Goal: Task Accomplishment & Management: Use online tool/utility

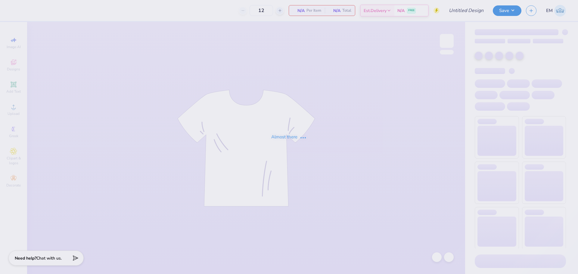
type input "G Phi Crescent Cakes"
type input "50"
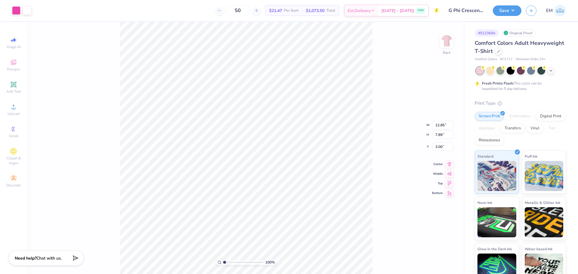
type input "4.16"
click at [506, 9] on button "Save" at bounding box center [506, 10] width 29 height 11
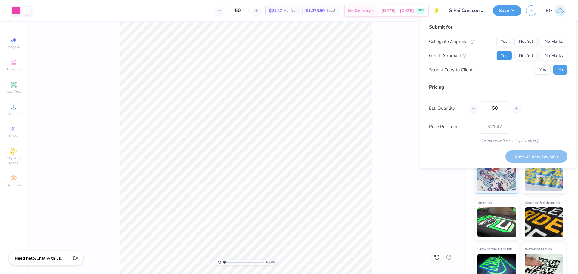
click at [510, 56] on button "Yes" at bounding box center [504, 56] width 16 height 10
click at [554, 43] on button "No Marks" at bounding box center [553, 42] width 27 height 10
click at [543, 67] on button "Yes" at bounding box center [543, 70] width 16 height 10
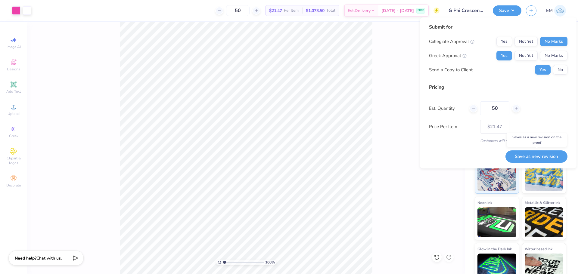
click at [545, 157] on button "Save as new revision" at bounding box center [536, 156] width 62 height 12
type input "$21.47"
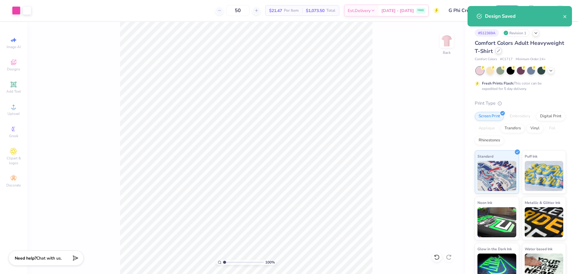
click at [501, 51] on div at bounding box center [498, 51] width 7 height 7
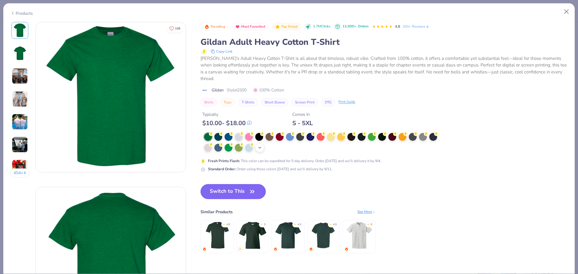
click at [258, 148] on icon at bounding box center [259, 147] width 5 height 5
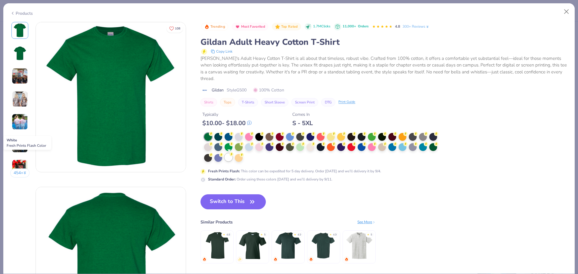
click at [229, 156] on div at bounding box center [228, 157] width 8 height 8
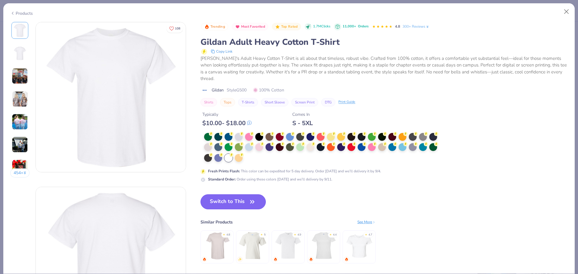
click at [247, 203] on button "Switch to This" at bounding box center [232, 201] width 65 height 15
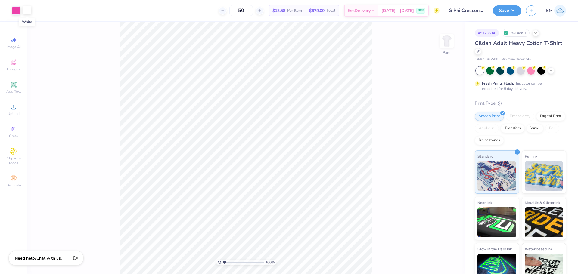
click at [24, 13] on div at bounding box center [27, 10] width 8 height 8
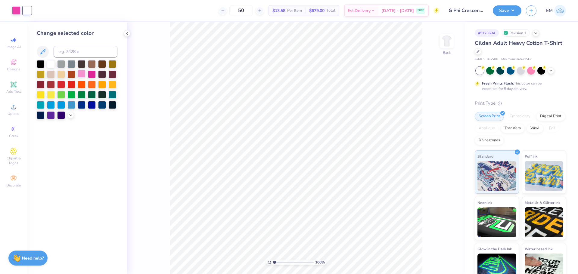
click at [83, 74] on div at bounding box center [82, 74] width 8 height 8
click at [71, 116] on icon at bounding box center [70, 114] width 5 height 5
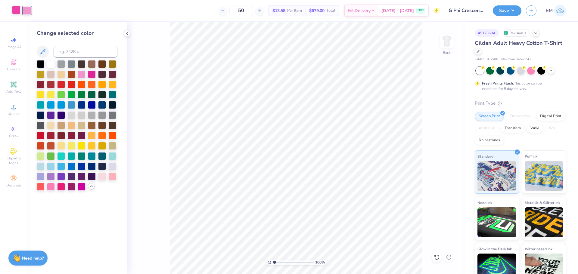
click at [12, 11] on div at bounding box center [16, 10] width 8 height 8
click at [60, 188] on div at bounding box center [61, 186] width 8 height 8
drag, startPoint x: 27, startPoint y: 11, endPoint x: 82, endPoint y: 57, distance: 72.2
click at [27, 10] on div at bounding box center [27, 10] width 8 height 8
click at [92, 75] on div at bounding box center [92, 74] width 8 height 8
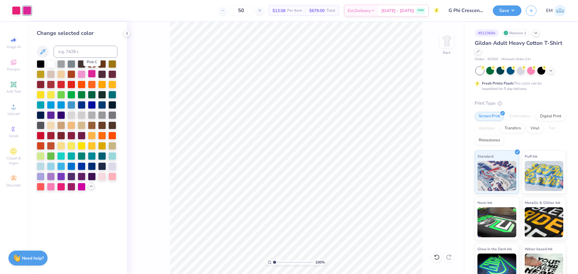
click at [91, 76] on div at bounding box center [92, 74] width 8 height 8
click at [79, 72] on div at bounding box center [82, 74] width 8 height 8
click at [17, 8] on div at bounding box center [16, 10] width 8 height 8
click at [60, 186] on div at bounding box center [61, 186] width 8 height 8
click at [92, 74] on div at bounding box center [92, 74] width 8 height 8
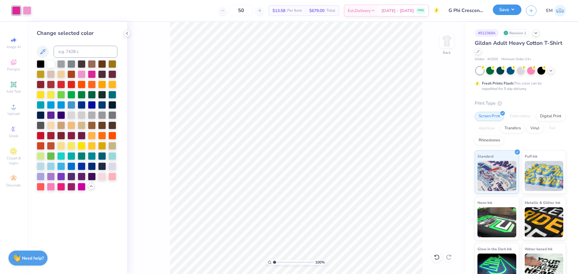
click at [505, 11] on button "Save" at bounding box center [506, 10] width 29 height 11
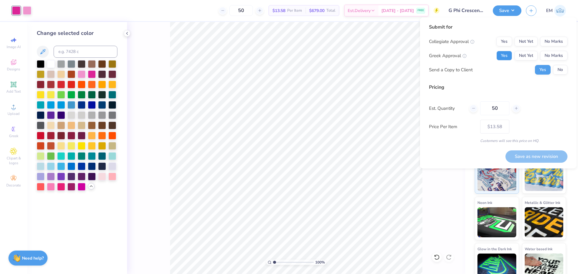
click at [505, 56] on button "Yes" at bounding box center [504, 56] width 16 height 10
click at [548, 43] on button "No Marks" at bounding box center [553, 42] width 27 height 10
click at [546, 153] on button "Save as new revision" at bounding box center [536, 156] width 62 height 12
type input "$13.58"
